Goal: Find specific page/section: Find specific page/section

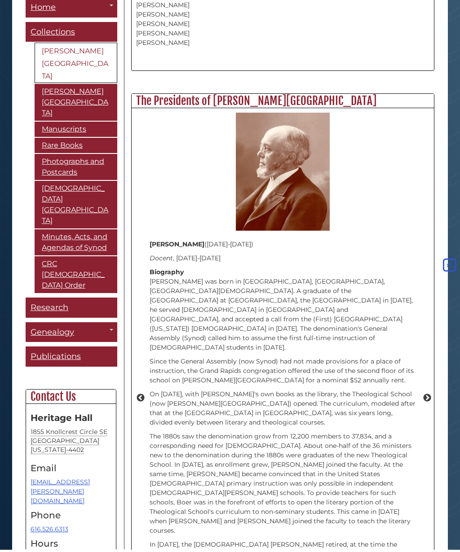
scroll to position [1046, 0]
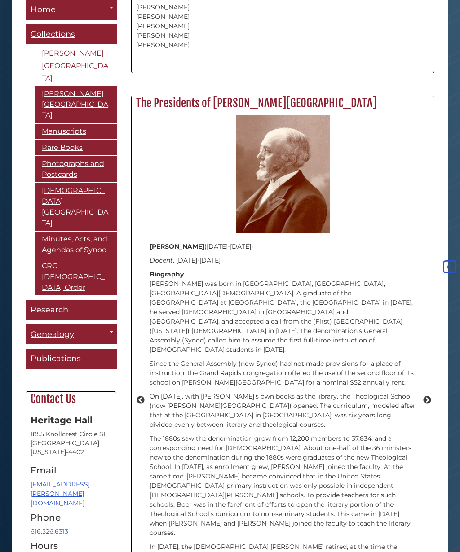
click at [325, 161] on img "slideshow" at bounding box center [283, 174] width 94 height 118
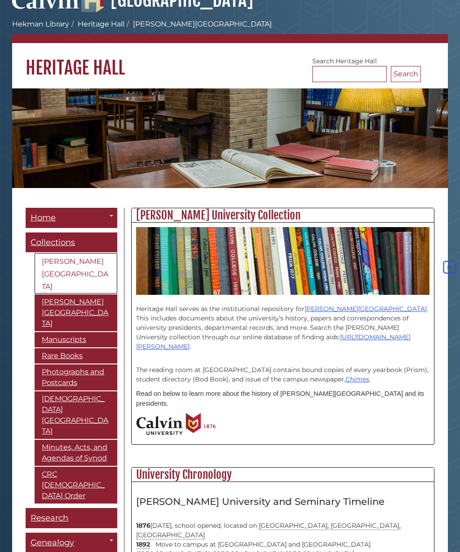
scroll to position [0, 0]
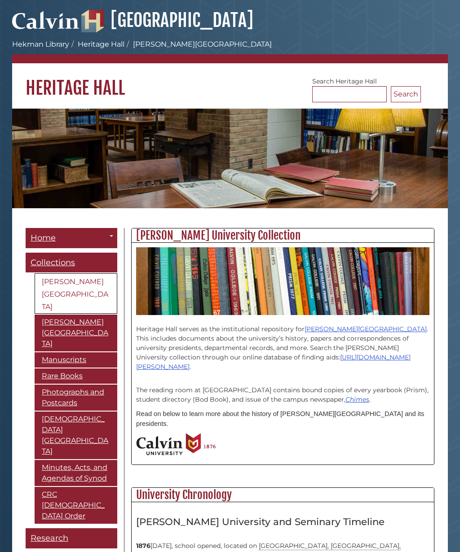
click at [70, 315] on link "[PERSON_NAME][GEOGRAPHIC_DATA]" at bounding box center [76, 333] width 83 height 37
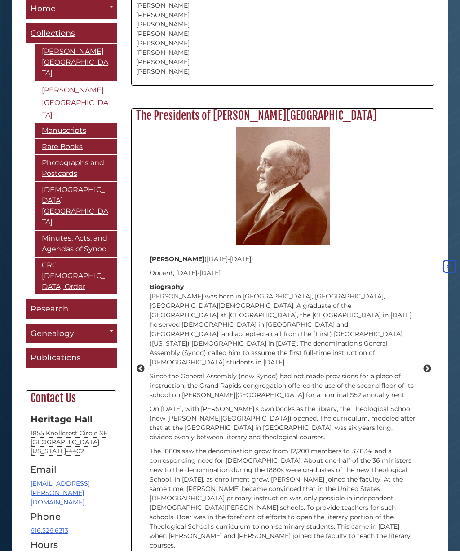
scroll to position [945, 0]
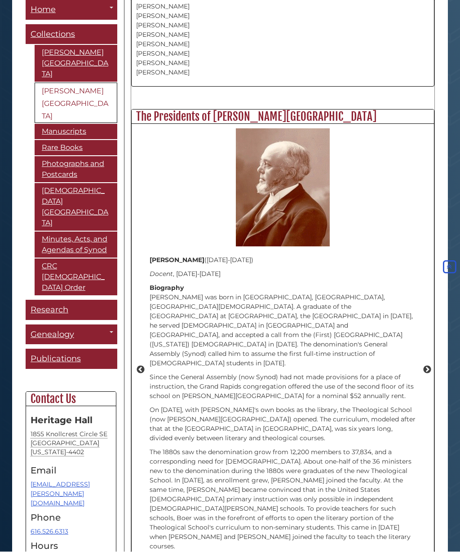
click at [429, 366] on button "Next" at bounding box center [426, 370] width 9 height 9
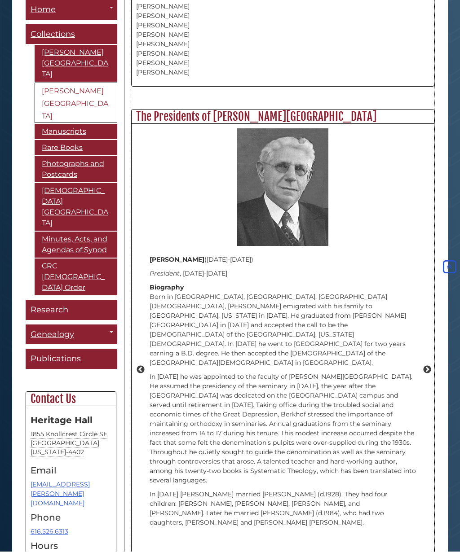
click at [428, 366] on button "Next" at bounding box center [426, 370] width 9 height 9
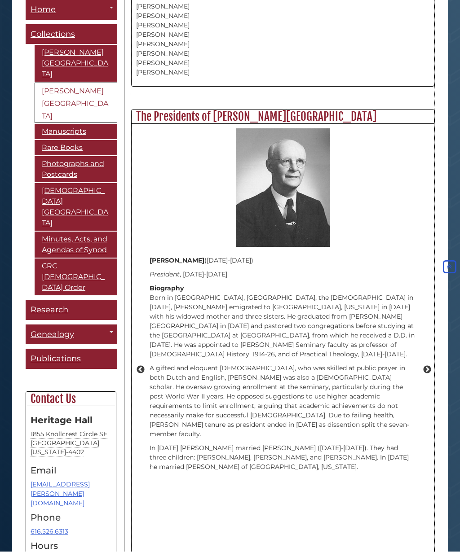
click at [428, 366] on button "Next" at bounding box center [426, 370] width 9 height 9
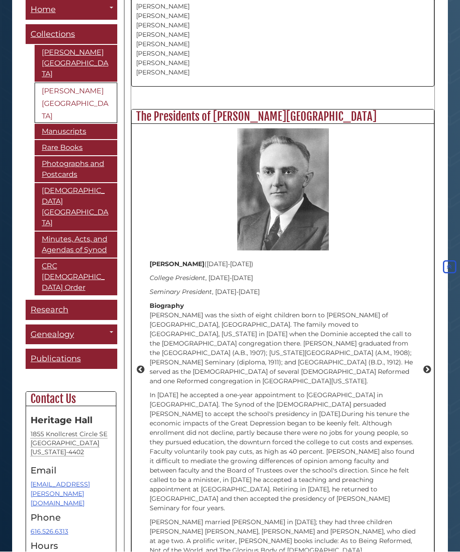
click at [426, 366] on button "Next" at bounding box center [426, 370] width 9 height 9
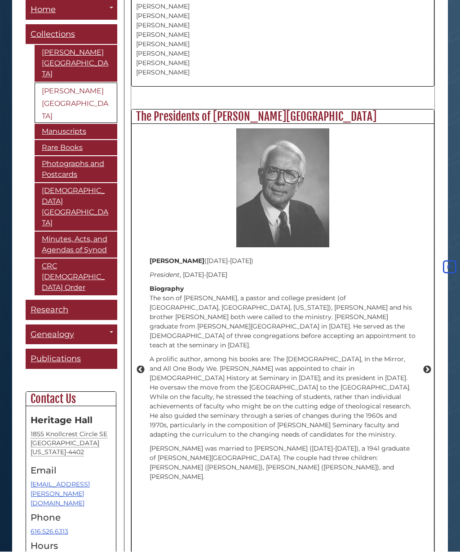
click at [427, 366] on button "Next" at bounding box center [426, 370] width 9 height 9
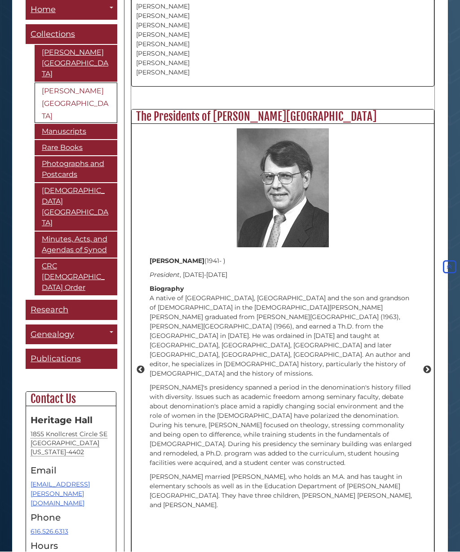
click at [429, 366] on button "Next" at bounding box center [426, 370] width 9 height 9
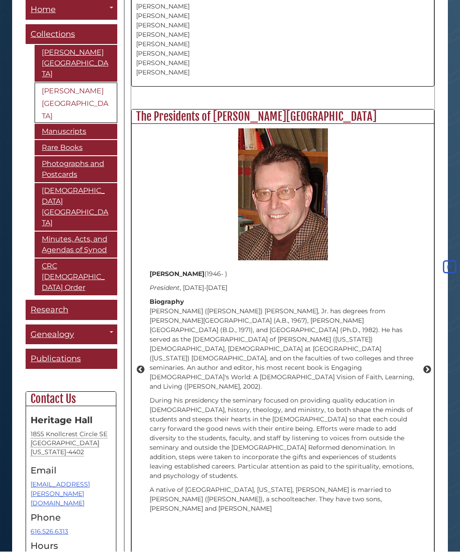
click at [427, 366] on button "Next" at bounding box center [426, 370] width 9 height 9
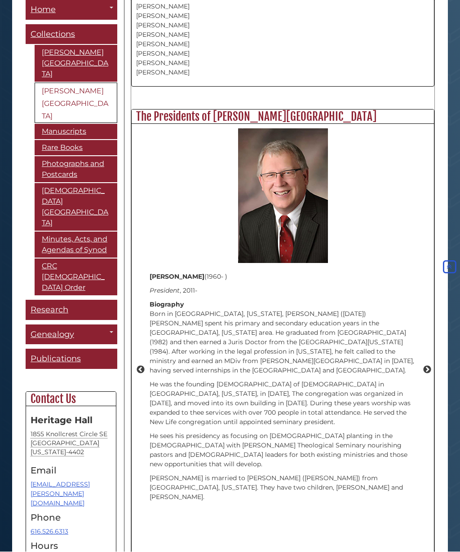
click at [429, 366] on button "Next" at bounding box center [426, 370] width 9 height 9
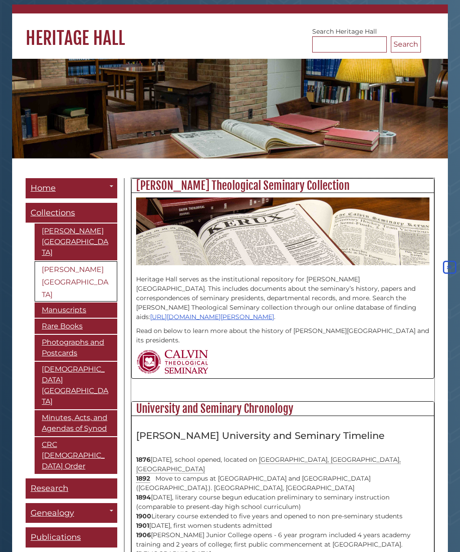
scroll to position [0, 0]
